Goal: Use online tool/utility: Utilize a website feature to perform a specific function

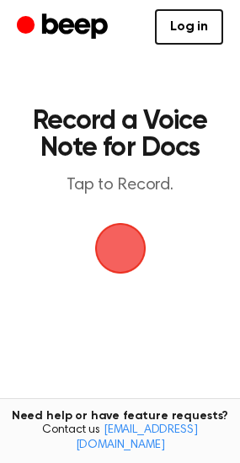
click at [120, 254] on span "button" at bounding box center [119, 248] width 51 height 51
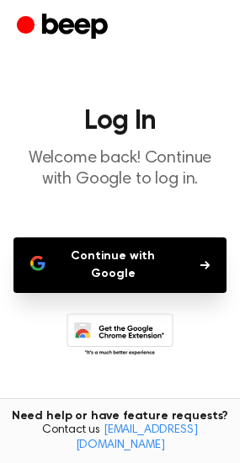
click at [120, 254] on button "Continue with Google" at bounding box center [119, 265] width 213 height 56
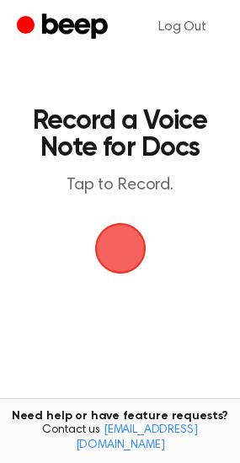
click at [117, 258] on span "button" at bounding box center [119, 248] width 57 height 57
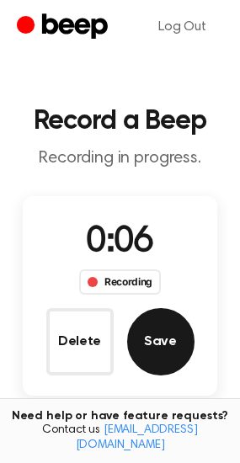
click at [176, 363] on button "Save" at bounding box center [160, 341] width 67 height 67
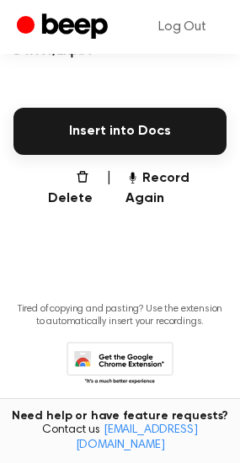
scroll to position [423, 0]
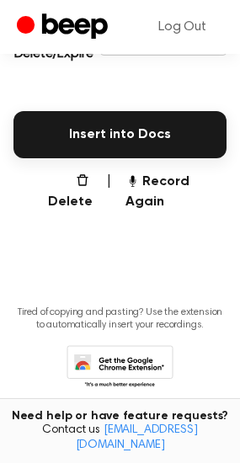
click at [127, 345] on icon at bounding box center [119, 368] width 107 height 46
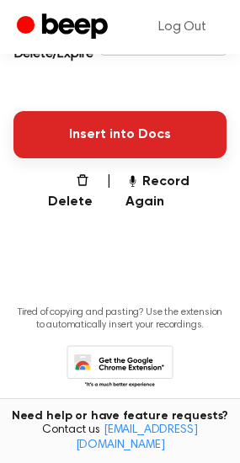
click at [94, 134] on button "Insert into Docs" at bounding box center [119, 134] width 213 height 47
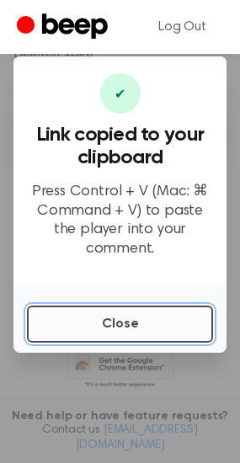
click at [101, 313] on button "Close" at bounding box center [120, 323] width 186 height 37
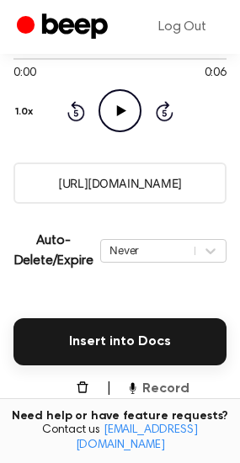
scroll to position [0, 0]
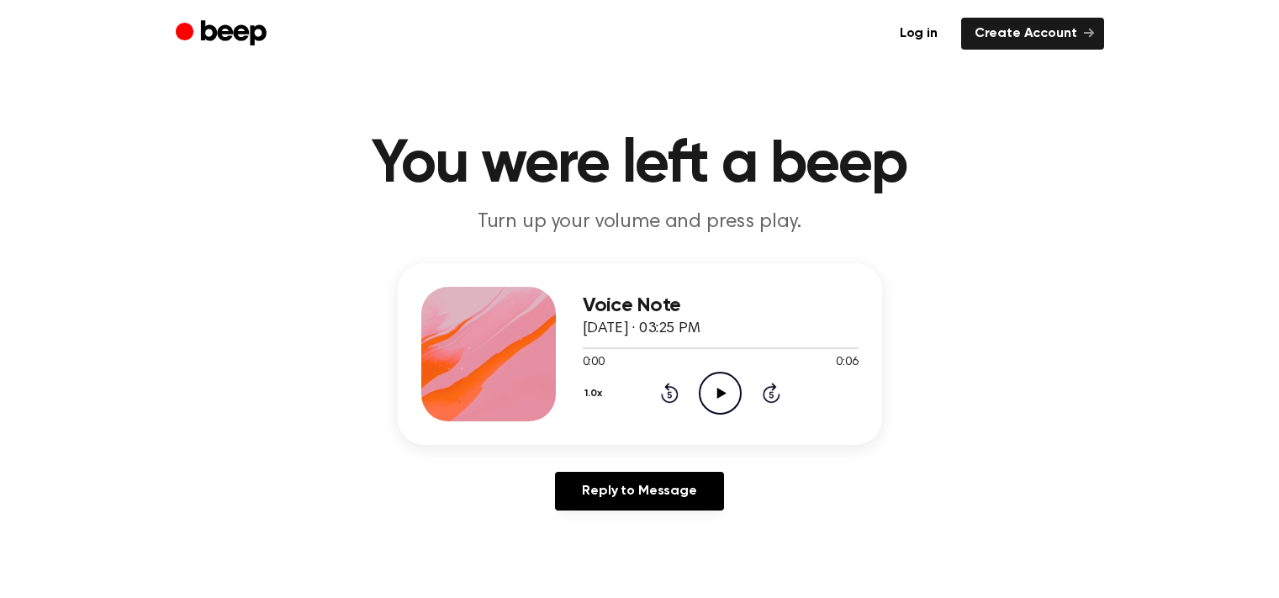
click at [714, 399] on icon "Play Audio" at bounding box center [720, 393] width 43 height 43
